Goal: Register for event/course

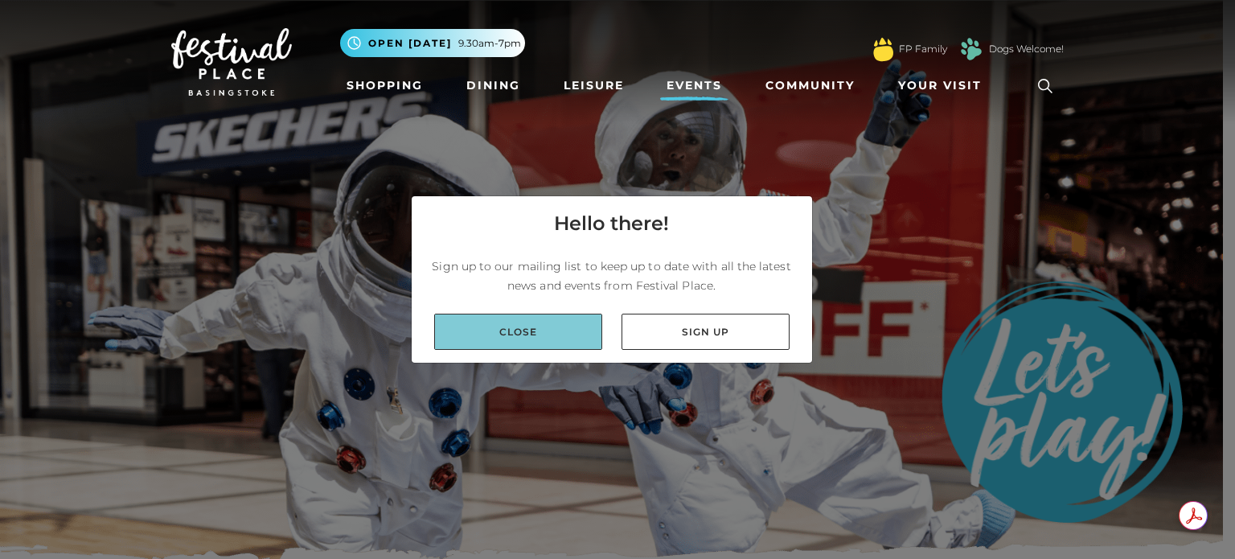
click at [460, 322] on link "Close" at bounding box center [518, 332] width 168 height 36
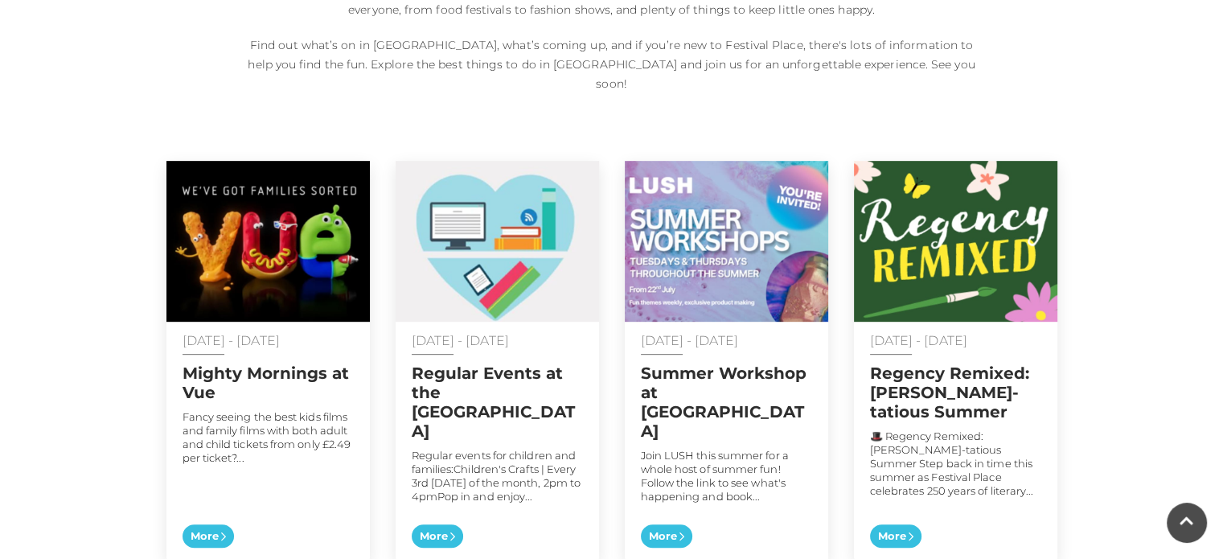
scroll to position [868, 0]
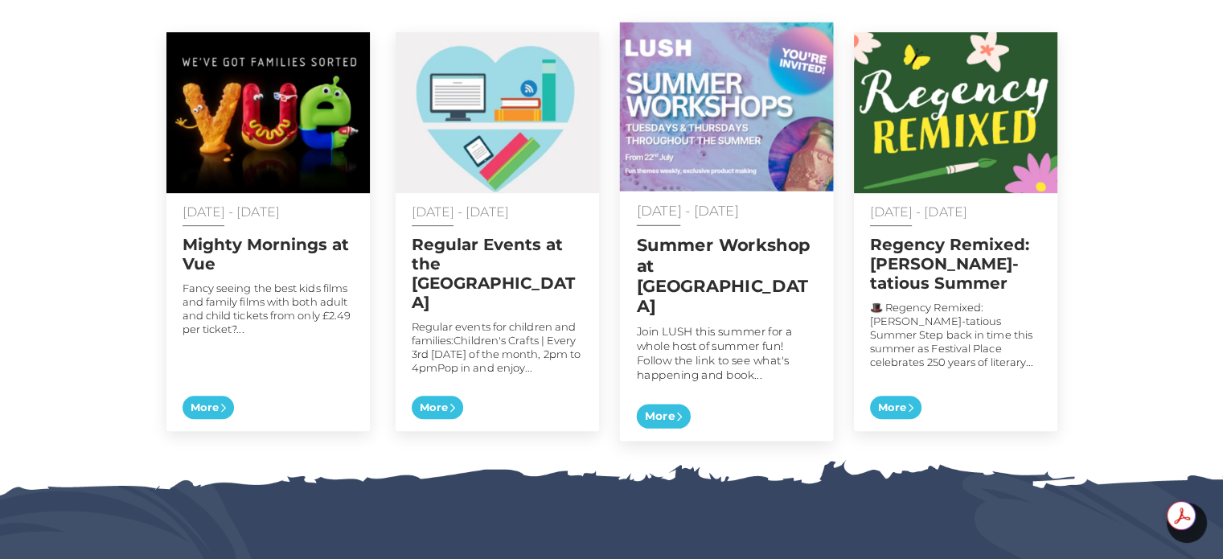
click at [669, 404] on span "More" at bounding box center [663, 416] width 54 height 25
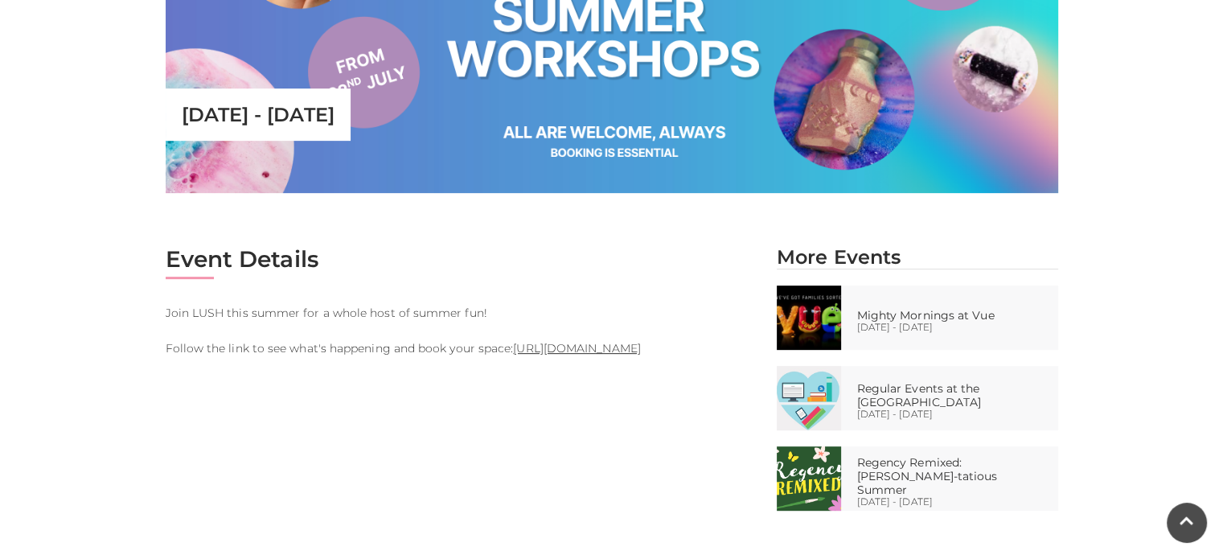
scroll to position [643, 0]
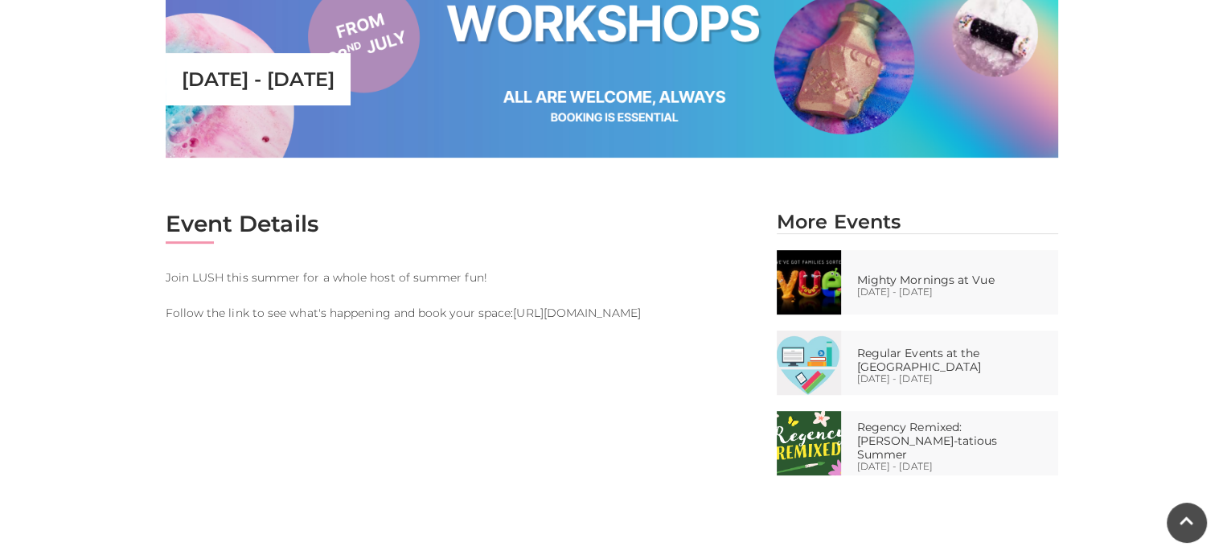
click at [513, 320] on link "https://www.eventbrite.com/d/united-kingdom--basingstoke/lush-basingstoke/" at bounding box center [576, 312] width 127 height 14
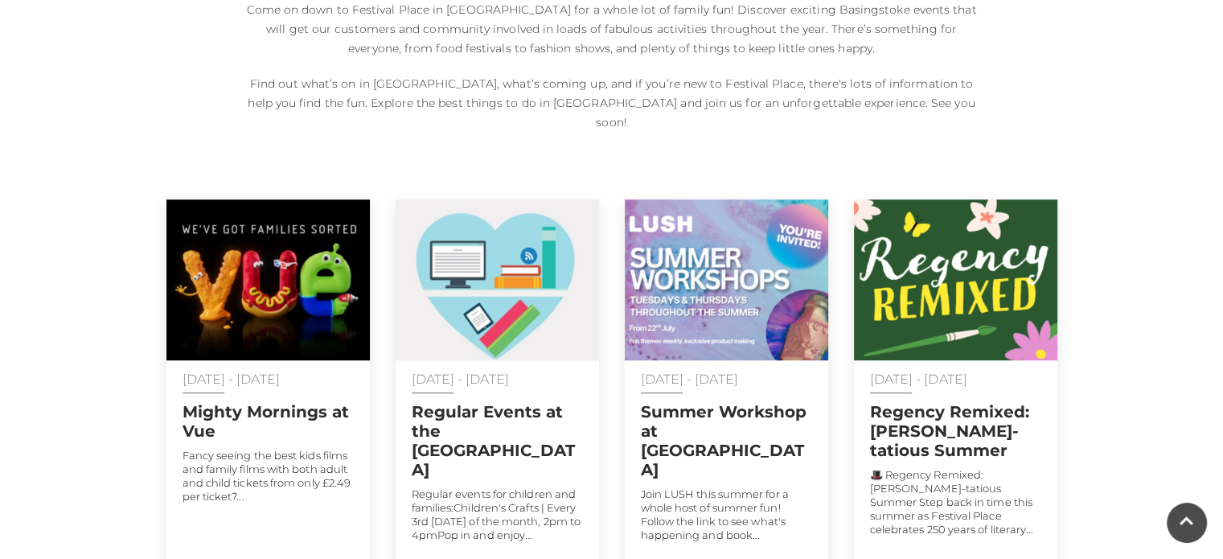
scroll to position [740, 0]
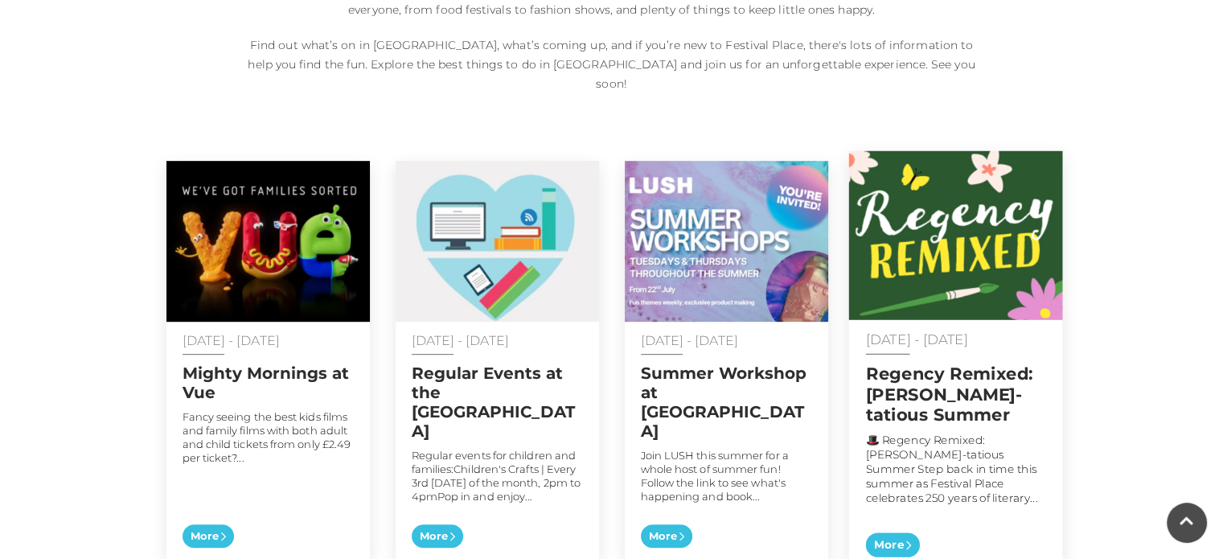
click at [982, 189] on img at bounding box center [955, 235] width 214 height 169
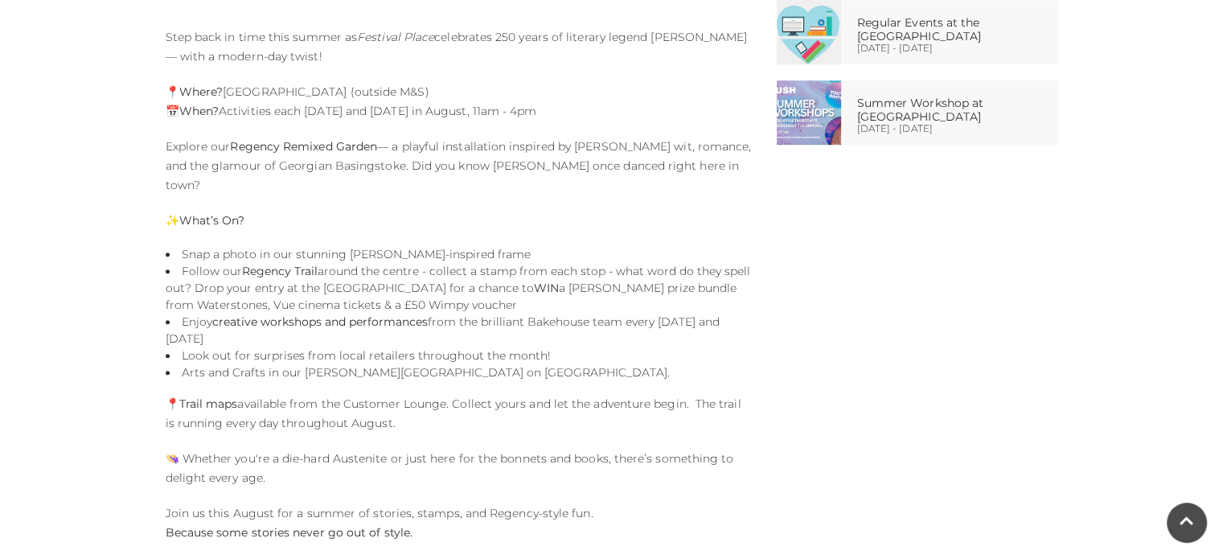
scroll to position [1125, 0]
